Goal: Download file/media

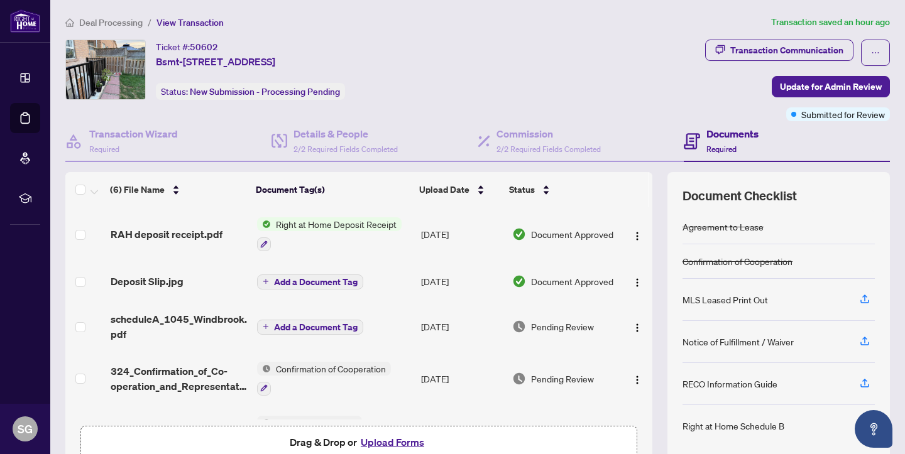
click at [359, 230] on span "Right at Home Deposit Receipt" at bounding box center [336, 224] width 131 height 14
click at [302, 224] on span "Right at Home Deposit Receipt" at bounding box center [336, 224] width 131 height 14
click at [154, 235] on span "RAH deposit receipt.pdf" at bounding box center [167, 234] width 112 height 15
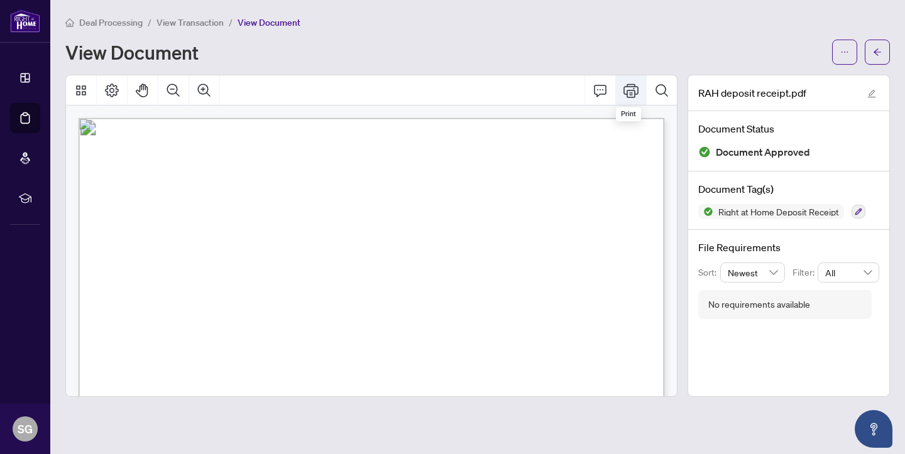
click at [633, 89] on icon "Print" at bounding box center [630, 91] width 15 height 14
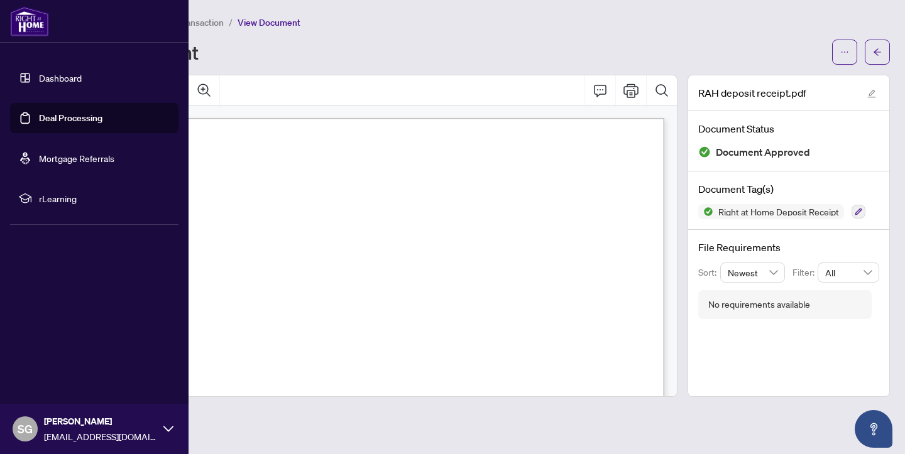
click at [68, 75] on link "Dashboard" at bounding box center [60, 77] width 43 height 11
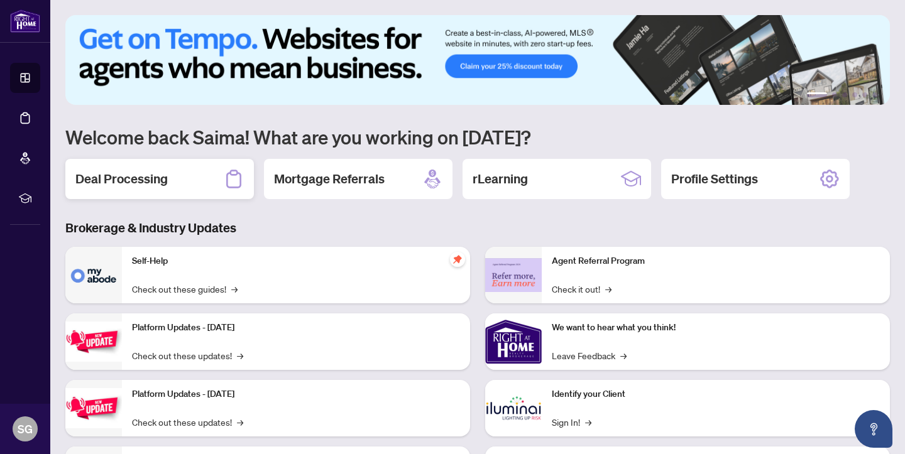
click at [163, 183] on h2 "Deal Processing" at bounding box center [121, 179] width 92 height 18
